Goal: Find specific page/section

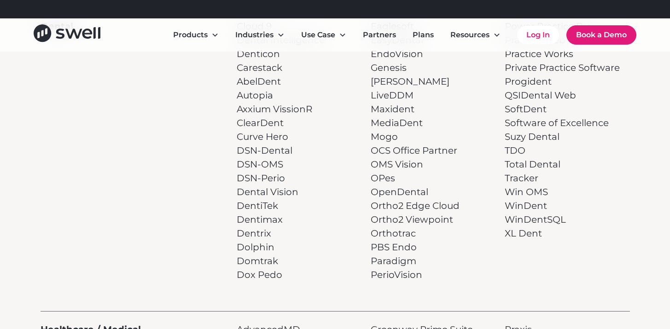
scroll to position [276, 0]
click at [393, 188] on p "Eaglesoft EasyDental EndoVision Genesis Kasper LiveDDM Maxident MediaDent Mogo …" at bounding box center [415, 150] width 89 height 263
click at [460, 194] on div "Eaglesoft EasyDental EndoVision Genesis Kasper LiveDDM Maxident MediaDent Mogo …" at bounding box center [433, 150] width 125 height 263
click at [424, 149] on p "Eaglesoft EasyDental EndoVision Genesis Kasper LiveDDM Maxident MediaDent Mogo …" at bounding box center [415, 150] width 89 height 263
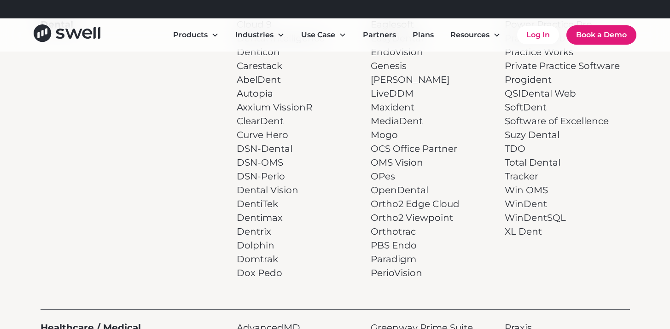
scroll to position [278, 0]
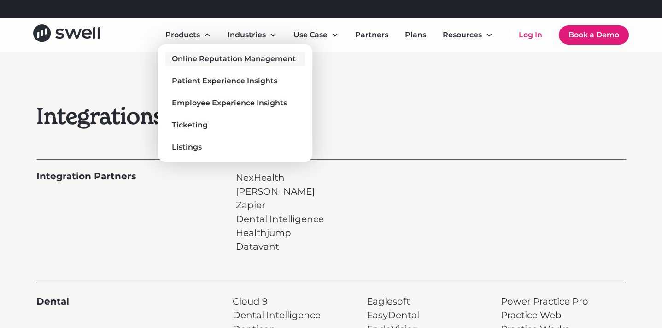
click at [198, 56] on div "Online Reputation Management" at bounding box center [234, 58] width 124 height 11
